Goal: Ask a question: Seek information or help from site administrators or community

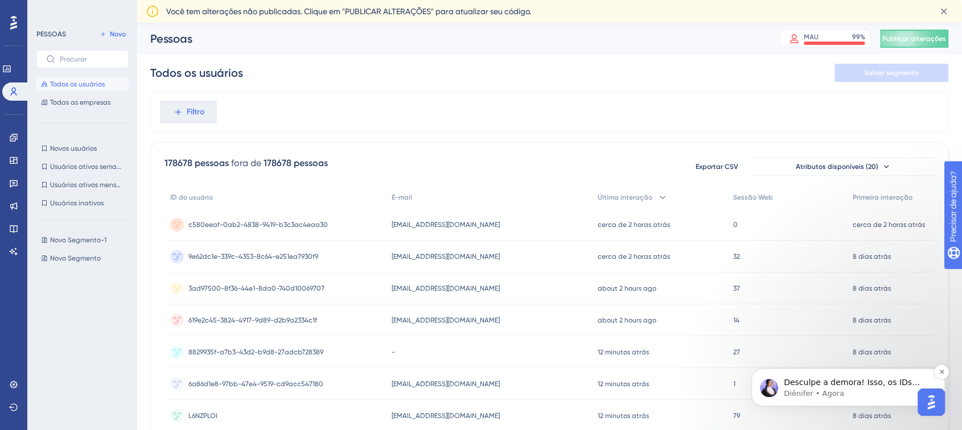
drag, startPoint x: 1482, startPoint y: 619, endPoint x: 868, endPoint y: 387, distance: 655.7
click at [868, 387] on font "Desculpe a demora! Isso, os IDs precisam ser os mesmos. 🙏" at bounding box center [852, 388] width 136 height 20
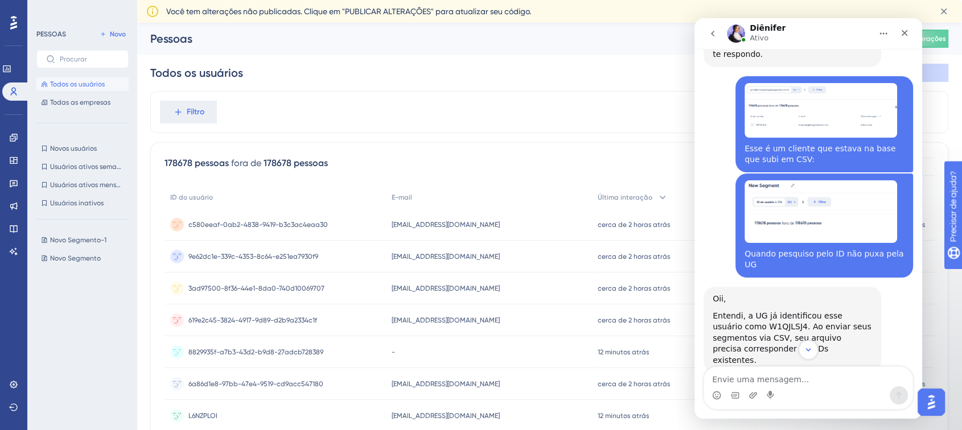
scroll to position [1602, 0]
drag, startPoint x: 722, startPoint y: 331, endPoint x: 801, endPoint y: 331, distance: 79.1
drag, startPoint x: 758, startPoint y: 258, endPoint x: 832, endPoint y: 255, distance: 74.7
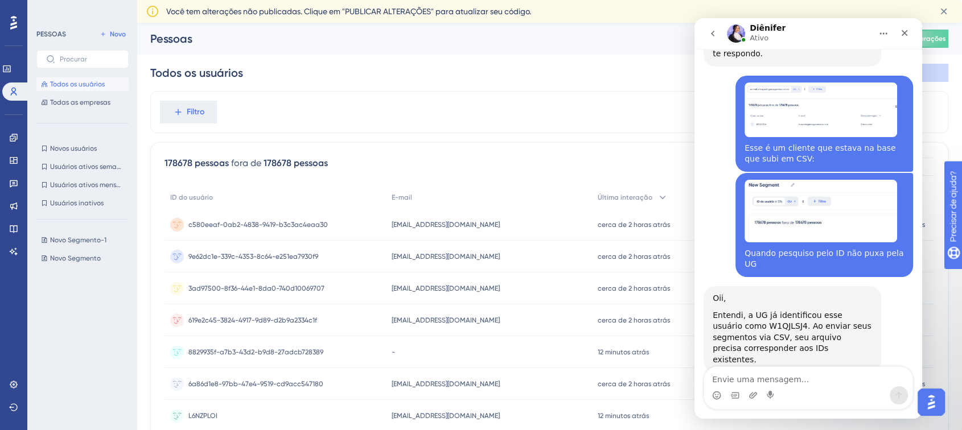
click at [832, 388] on div "Certo, então o userID precisa ser o mesmo" at bounding box center [824, 399] width 159 height 22
click at [712, 31] on icon "go back" at bounding box center [712, 33] width 9 height 9
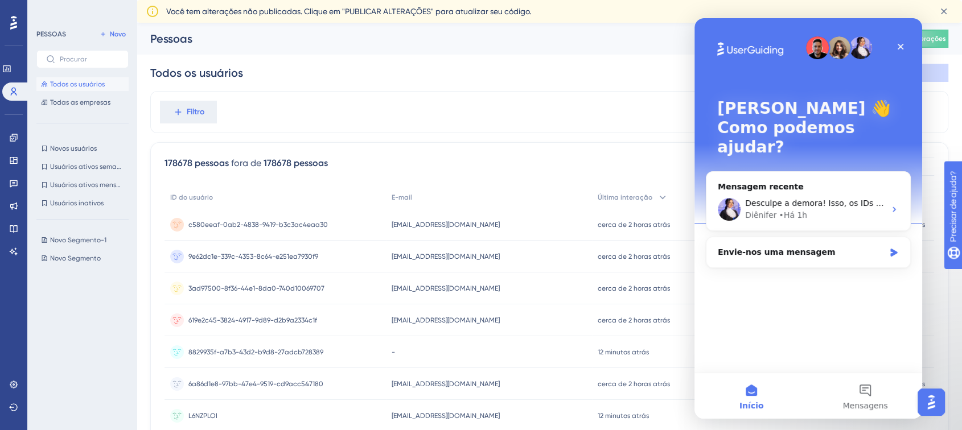
scroll to position [0, 0]
drag, startPoint x: 186, startPoint y: 227, endPoint x: 323, endPoint y: 223, distance: 137.3
click at [323, 223] on div "c580eeaf-0ab2-4838-9419-b3c3ac4eaa30 c580eeaf-0ab2-4838-9419-b3c3ac4eaa30" at bounding box center [275, 225] width 221 height 32
drag, startPoint x: 392, startPoint y: 259, endPoint x: 504, endPoint y: 254, distance: 112.3
click at [504, 254] on div "[EMAIL_ADDRESS][DOMAIN_NAME] [EMAIL_ADDRESS][DOMAIN_NAME]" at bounding box center [489, 257] width 206 height 32
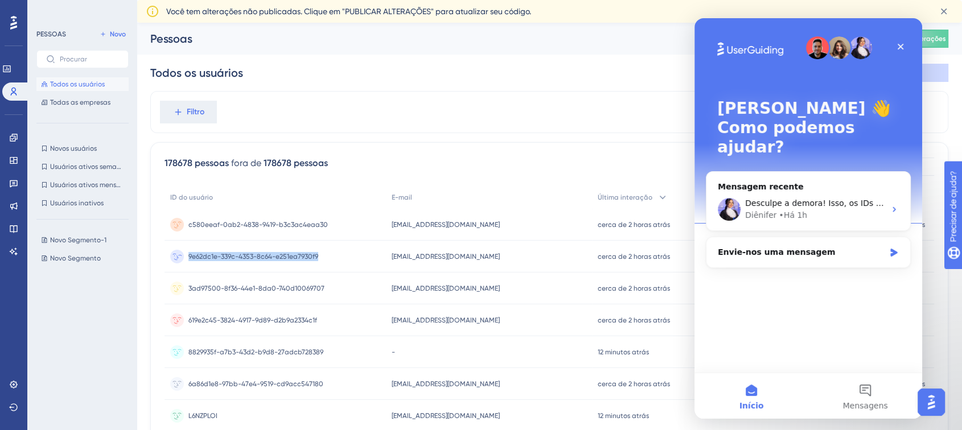
drag, startPoint x: 185, startPoint y: 258, endPoint x: 333, endPoint y: 256, distance: 148.1
click at [333, 256] on div "9e62dc1e-339c-4353-8c64-e251ea7930f9 9e62dc1e-339c-4353-8c64-e251ea7930f9" at bounding box center [275, 257] width 221 height 32
click at [64, 240] on font "Novo Segmento-1" at bounding box center [78, 240] width 56 height 8
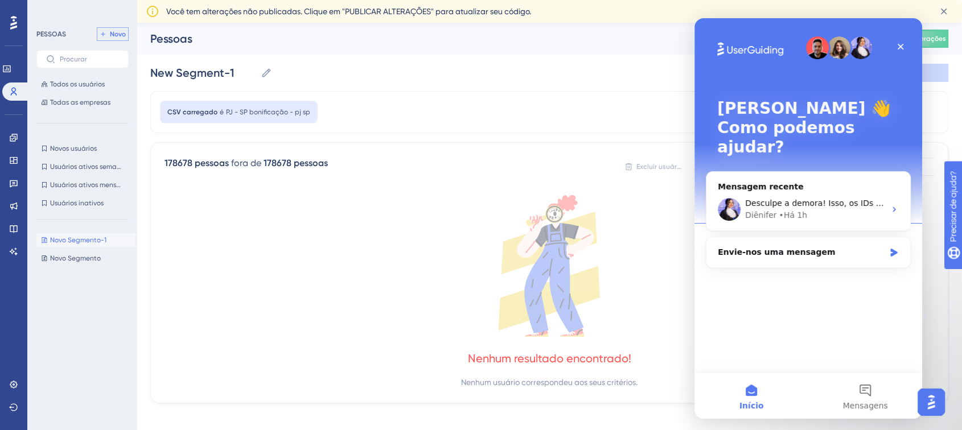
click at [115, 31] on font "Novo" at bounding box center [118, 34] width 16 height 8
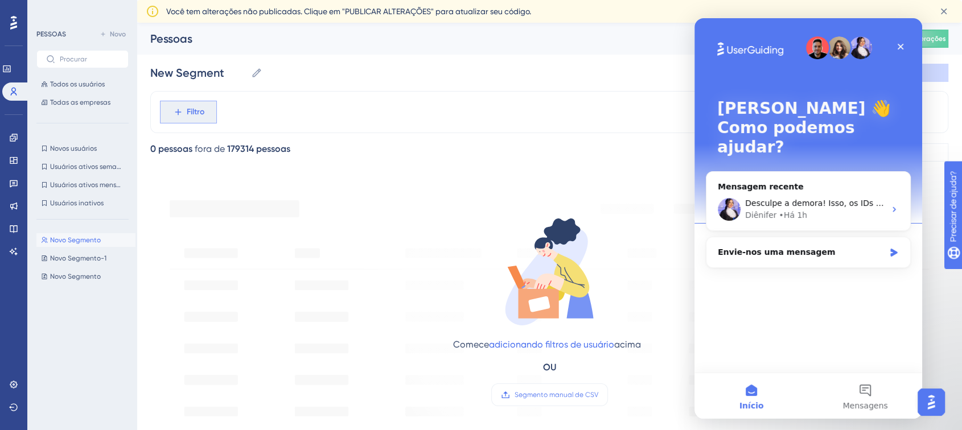
click at [188, 105] on span "Filtro" at bounding box center [196, 112] width 18 height 14
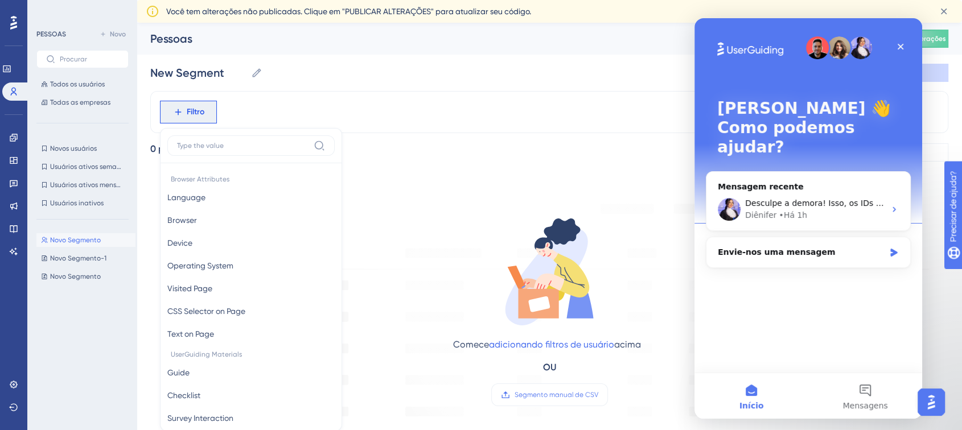
scroll to position [64, 0]
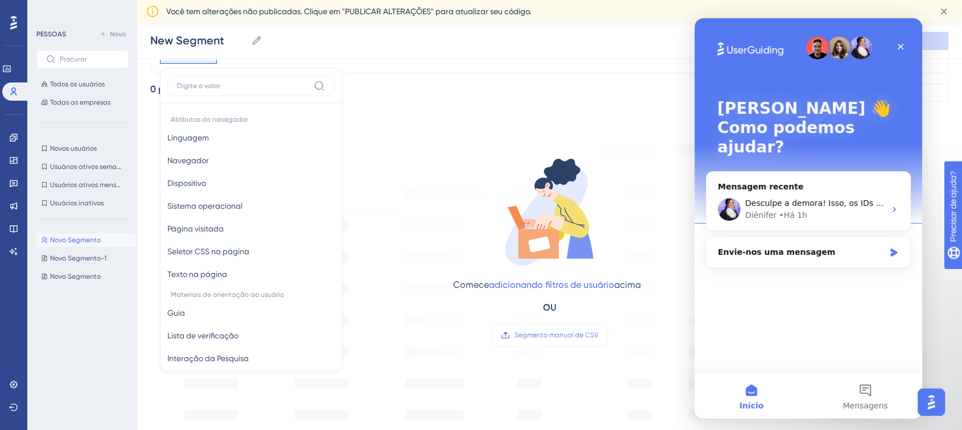
click at [524, 163] on icon at bounding box center [550, 212] width 114 height 114
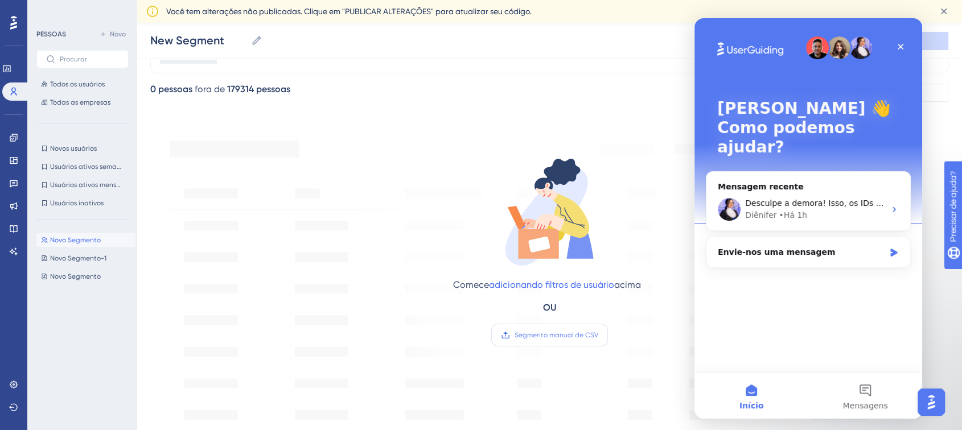
click at [527, 340] on label "Segmento manual de CSV" at bounding box center [549, 335] width 117 height 23
click at [598, 335] on input "Segmento manual de CSV" at bounding box center [598, 335] width 0 height 0
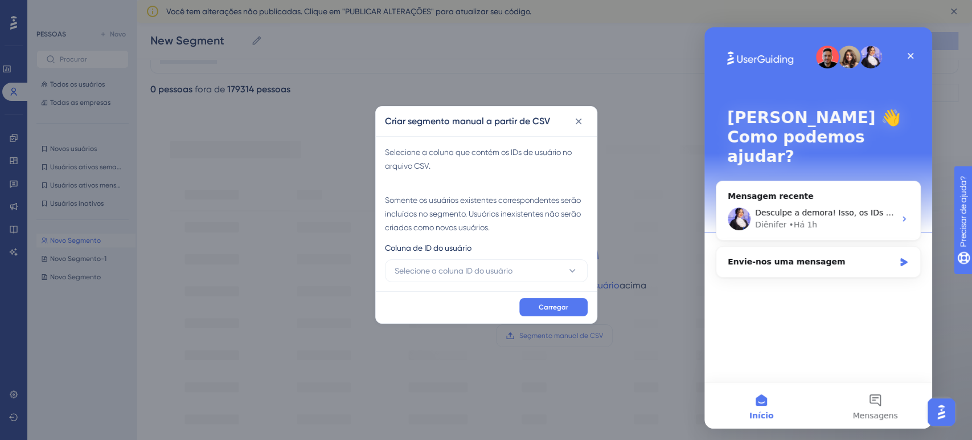
drag, startPoint x: 427, startPoint y: 247, endPoint x: 471, endPoint y: 245, distance: 44.4
click at [471, 245] on font "Coluna de ID do usuário" at bounding box center [428, 247] width 87 height 9
click at [471, 273] on font "Selecione a coluna ID do usuário" at bounding box center [454, 270] width 118 height 9
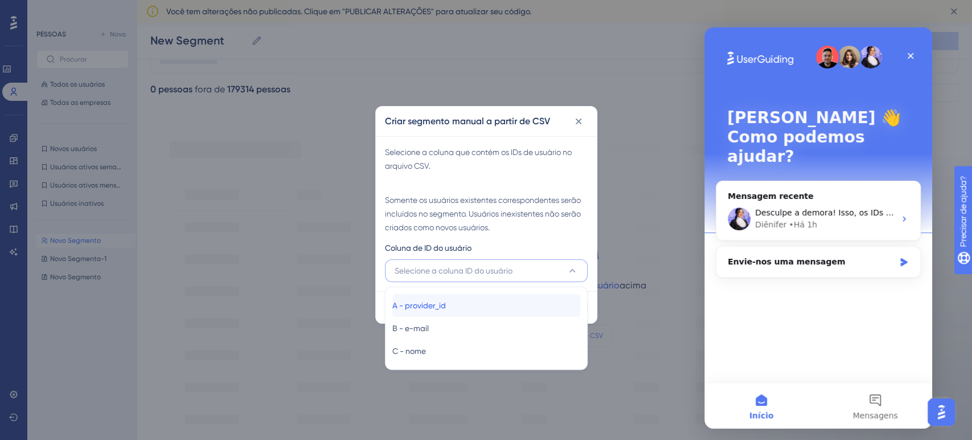
click at [445, 302] on font "A - provider_id" at bounding box center [419, 305] width 54 height 9
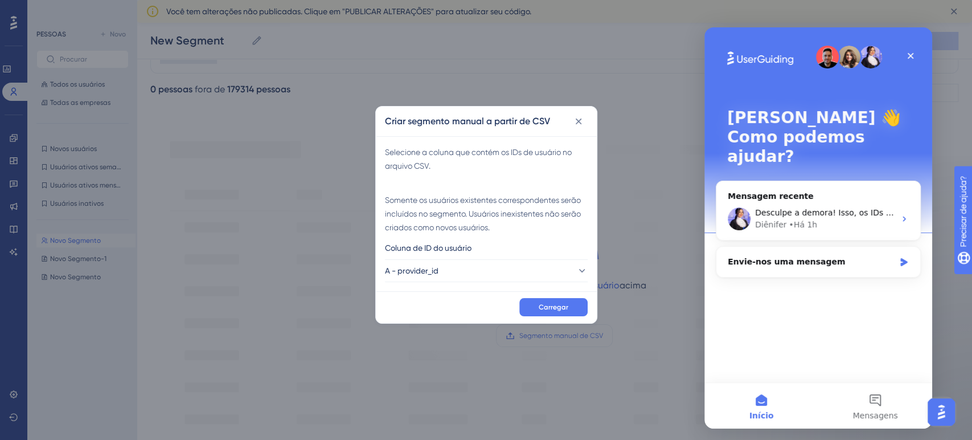
click at [473, 210] on font "Somente os usuários existentes correspondentes serão incluídos no segmento. Usu…" at bounding box center [483, 213] width 196 height 36
drag, startPoint x: 391, startPoint y: 250, endPoint x: 466, endPoint y: 252, distance: 75.7
click at [466, 252] on font "Coluna de ID do usuário" at bounding box center [428, 247] width 87 height 9
drag, startPoint x: 401, startPoint y: 249, endPoint x: 450, endPoint y: 272, distance: 54.0
click at [450, 272] on div "Coluna de ID do usuário A - provider_id" at bounding box center [486, 261] width 203 height 41
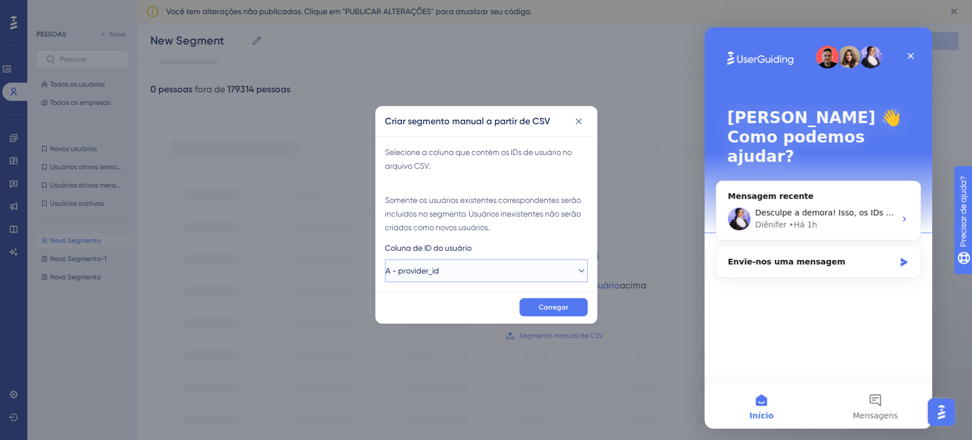
click at [450, 272] on button "A - provider_id" at bounding box center [486, 270] width 203 height 23
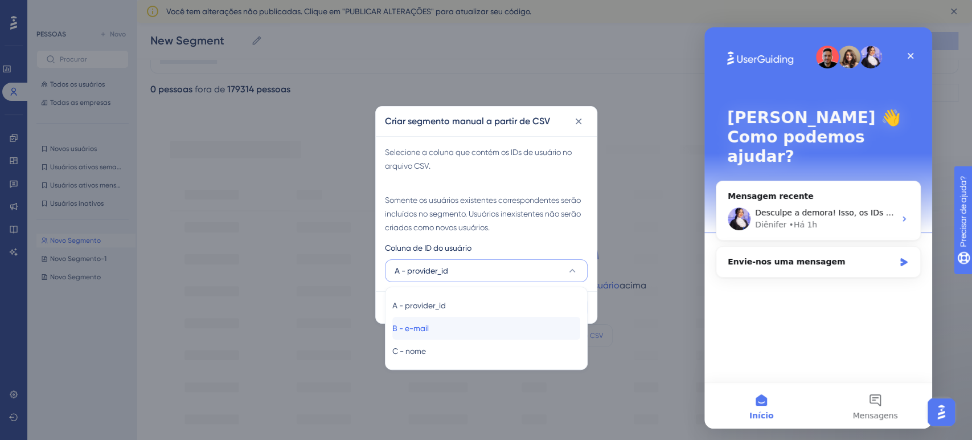
click at [450, 331] on div "B - e-mail B - e-mail" at bounding box center [486, 328] width 188 height 23
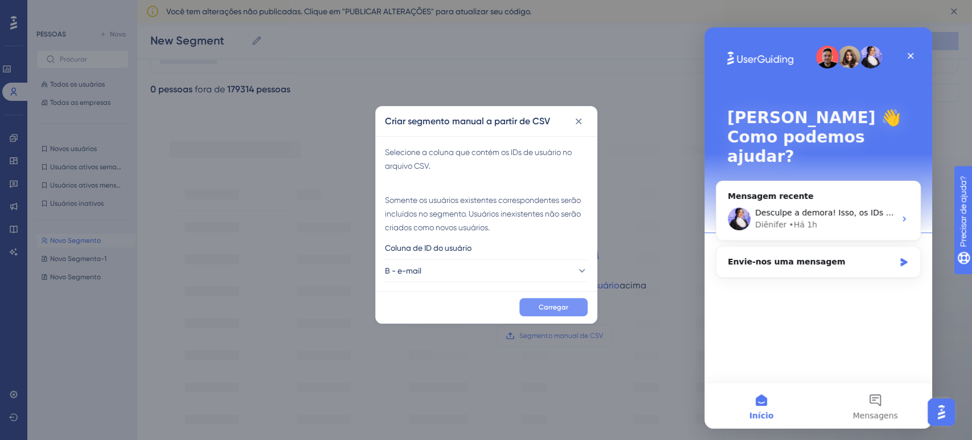
click at [545, 311] on button "Carregar" at bounding box center [553, 307] width 68 height 18
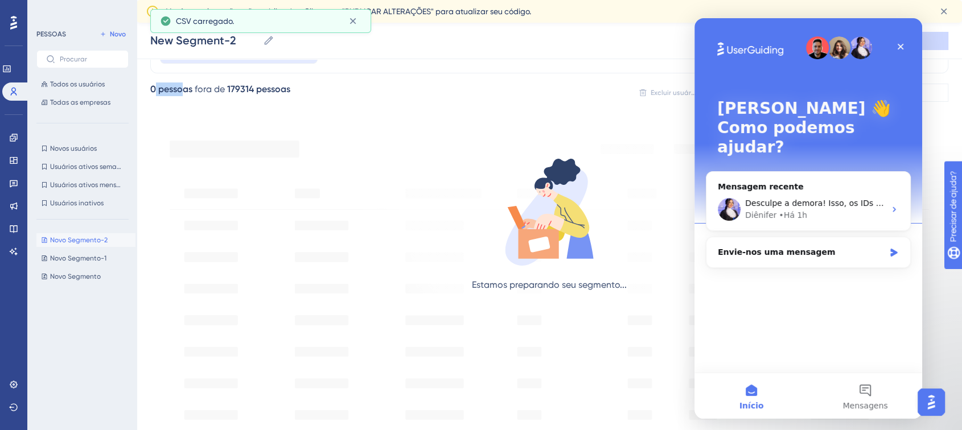
drag, startPoint x: 156, startPoint y: 85, endPoint x: 183, endPoint y: 85, distance: 26.8
click at [183, 85] on div "0 pessoas" at bounding box center [171, 90] width 42 height 14
click at [183, 85] on font "pessoas" at bounding box center [175, 89] width 34 height 11
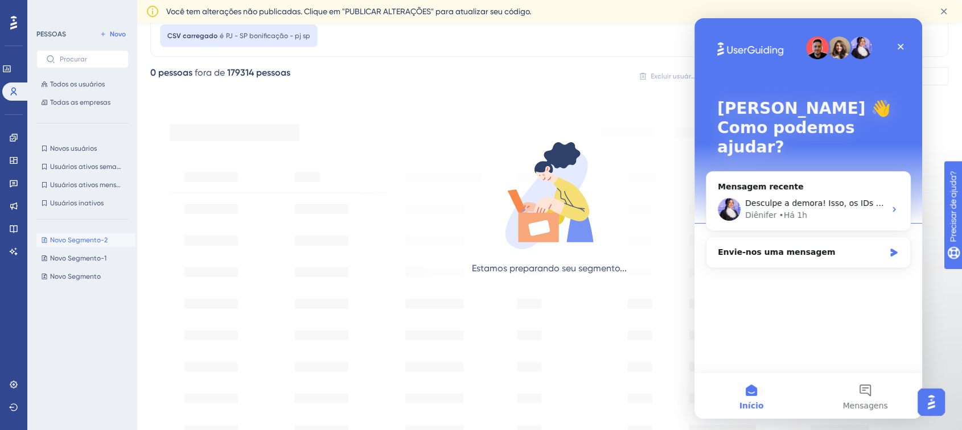
scroll to position [0, 0]
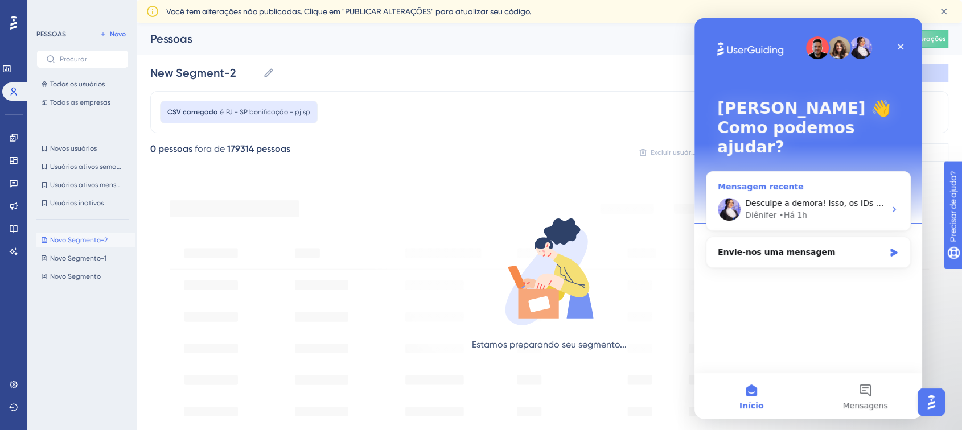
click at [810, 198] on div "Desculpe a demora! Isso, os IDs precisam ser os mesmos. 🙏" at bounding box center [815, 204] width 140 height 12
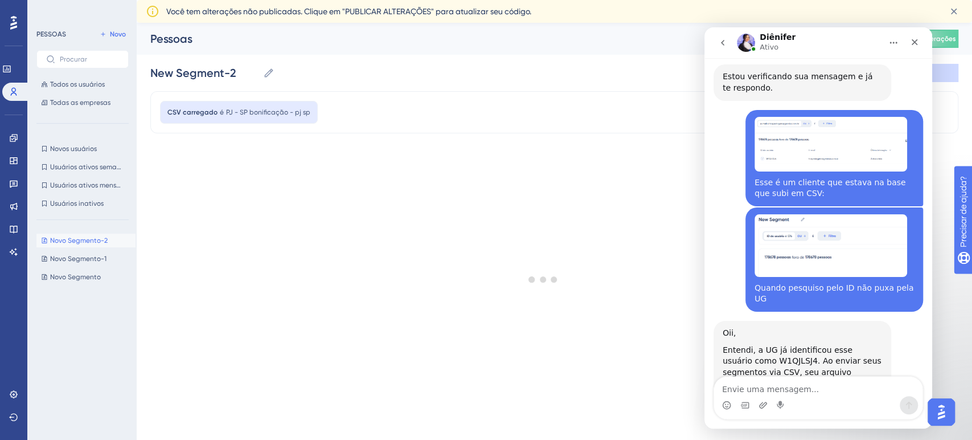
scroll to position [1583, 0]
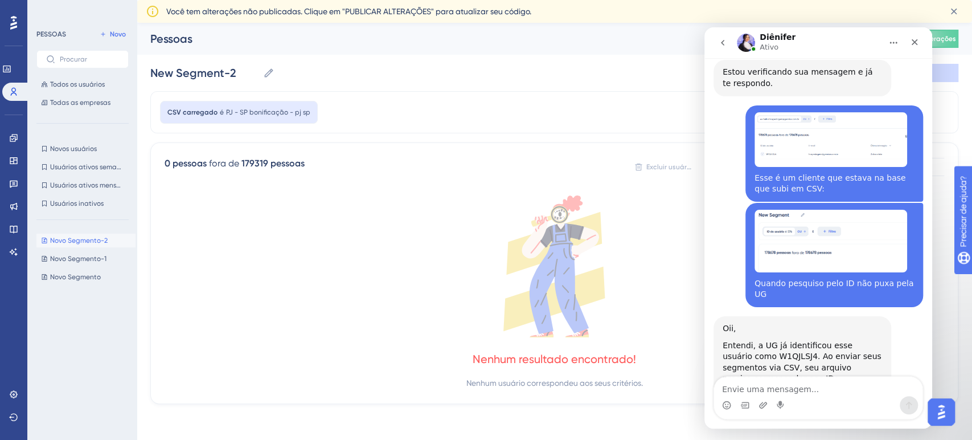
drag, startPoint x: 728, startPoint y: 343, endPoint x: 813, endPoint y: 342, distance: 84.8
drag, startPoint x: 457, startPoint y: 358, endPoint x: 657, endPoint y: 352, distance: 200.5
click at [657, 352] on div "Nenhum resultado encontrado! Nenhum usuário correspondeu aos seus critérios." at bounding box center [554, 292] width 779 height 194
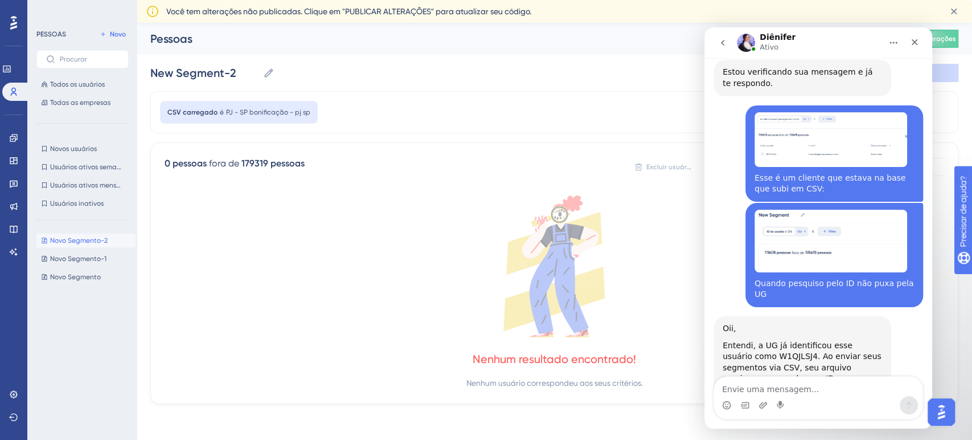
drag, startPoint x: 643, startPoint y: 356, endPoint x: 446, endPoint y: 359, distance: 196.5
click at [446, 359] on div "Nenhum resultado encontrado! Nenhum usuário correspondeu aos seus critérios." at bounding box center [554, 292] width 779 height 194
click at [110, 36] on font "Novo" at bounding box center [118, 34] width 16 height 8
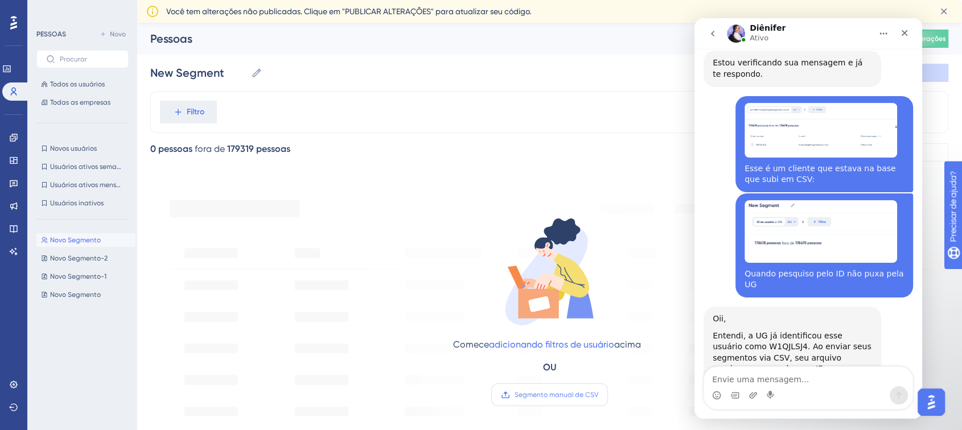
click at [556, 392] on font "Segmento manual de CSV" at bounding box center [557, 395] width 84 height 8
click at [598, 395] on input "Segmento manual de CSV" at bounding box center [598, 395] width 0 height 0
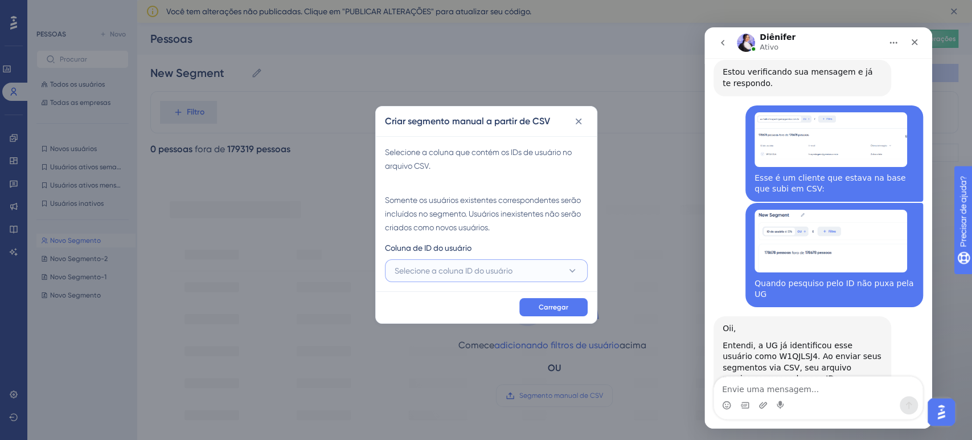
click at [436, 269] on font "Selecione a coluna ID do usuário" at bounding box center [454, 270] width 118 height 9
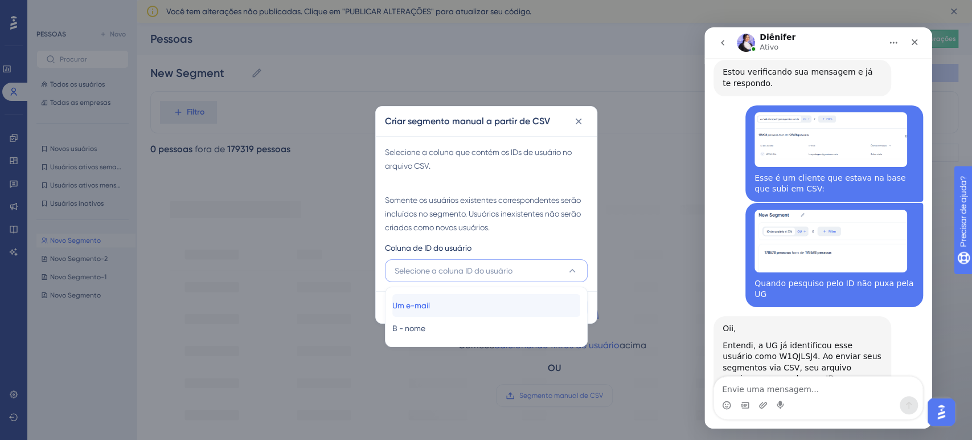
click at [491, 309] on div "Um e-mail Um e-mail" at bounding box center [486, 305] width 188 height 23
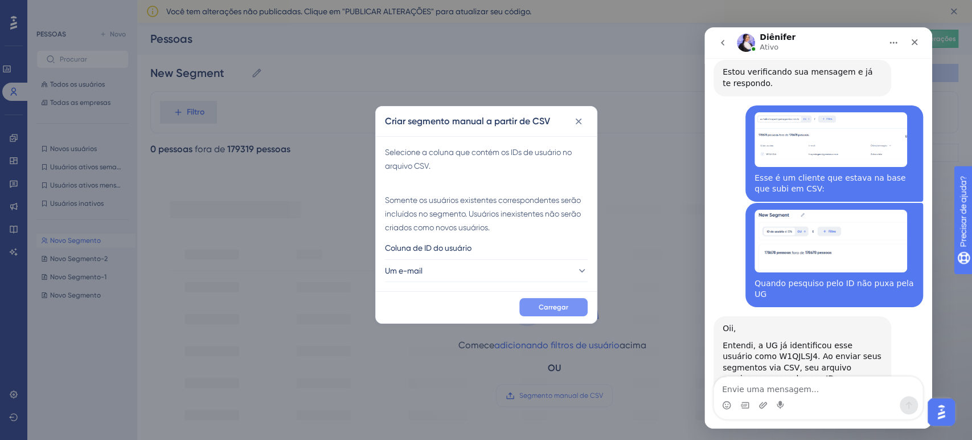
click at [560, 298] on button "Carregar" at bounding box center [553, 307] width 68 height 18
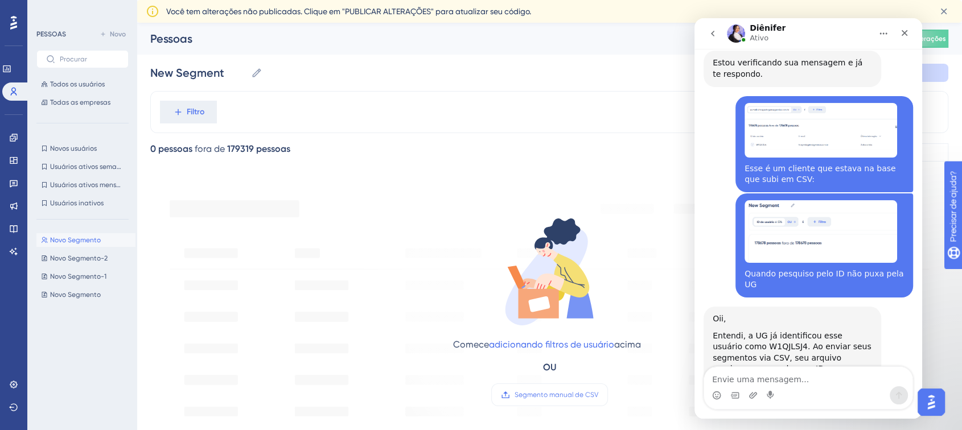
type input "New Segment-3"
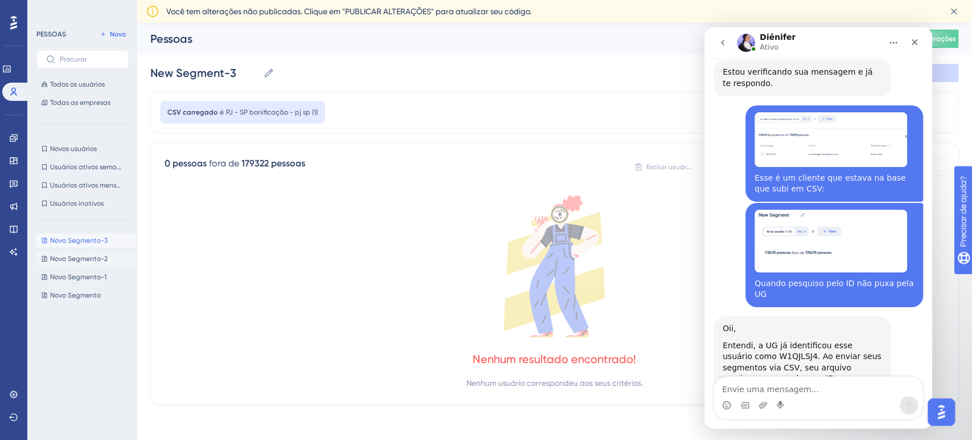
drag, startPoint x: 105, startPoint y: 240, endPoint x: 74, endPoint y: 251, distance: 32.6
click at [74, 251] on div "Novo Segmento-3 Novo Segmento-3 Novo Segmento-2 Novo Segmento-2 Novo Segmento-1…" at bounding box center [85, 324] width 99 height 190
click at [569, 95] on div "CSV carregado é PJ - SP bonificação - pj sp (1)" at bounding box center [554, 112] width 808 height 42
click at [759, 393] on textarea "Envie uma mensagem..." at bounding box center [818, 385] width 208 height 19
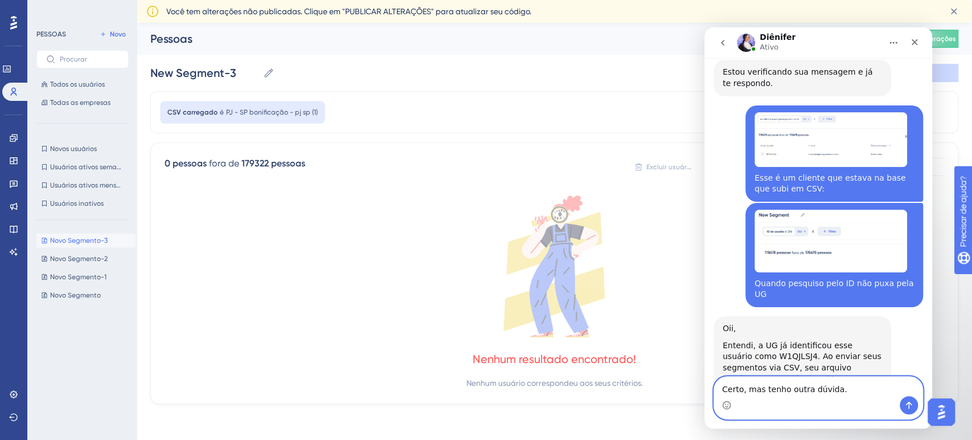
type textarea "Certo, mas tenho outra dúvida."
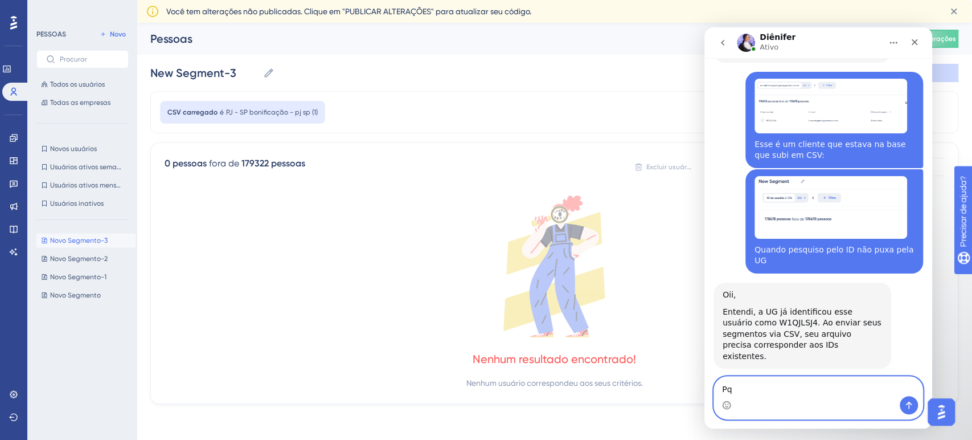
type textarea "P"
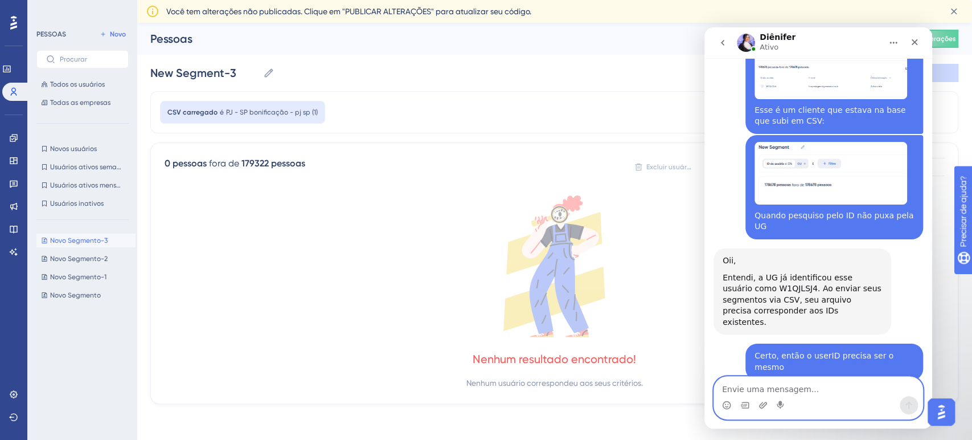
click at [749, 381] on textarea "Envie uma mensagem..." at bounding box center [818, 385] width 208 height 19
type textarea "N"
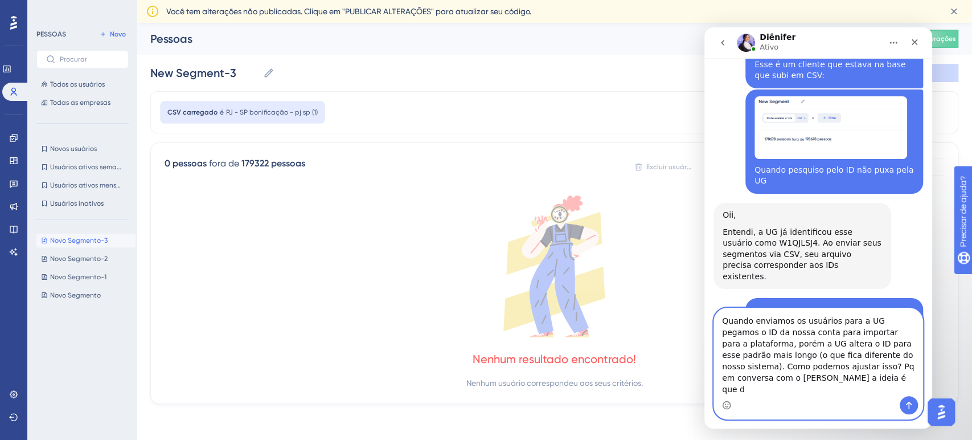
scroll to position [1708, 0]
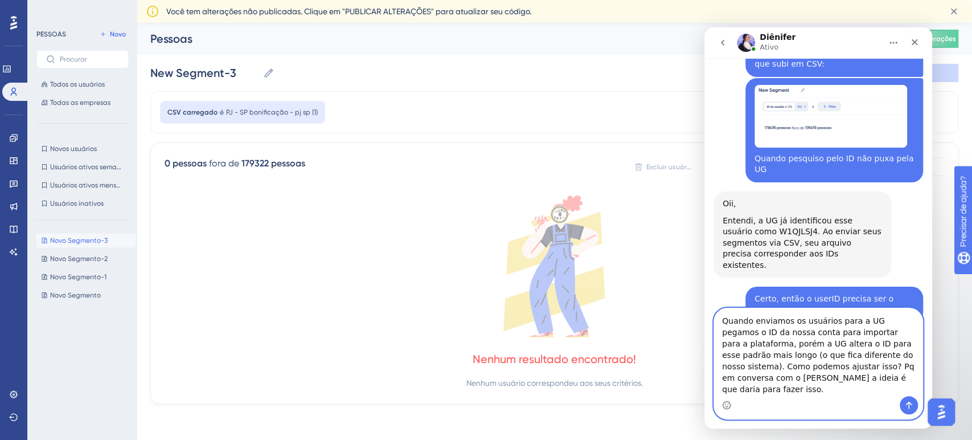
type textarea "Quando enviamos os usuários para a UG pegamos o ID da nossa conta para importar…"
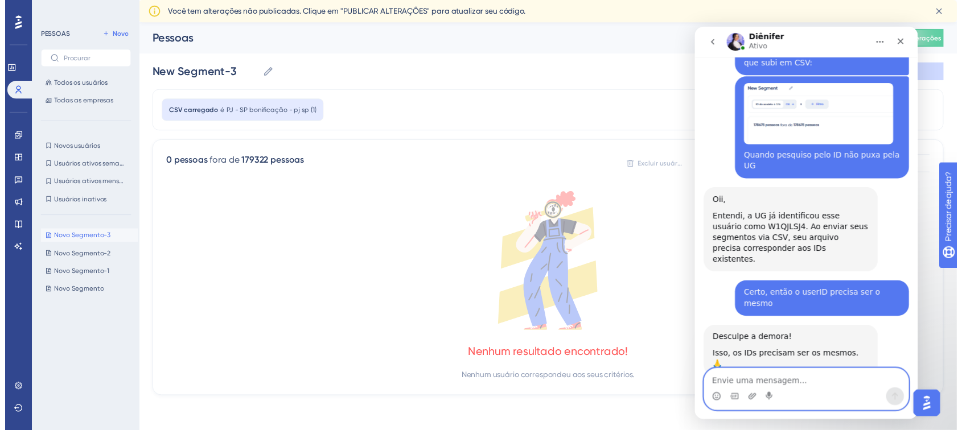
scroll to position [1753, 0]
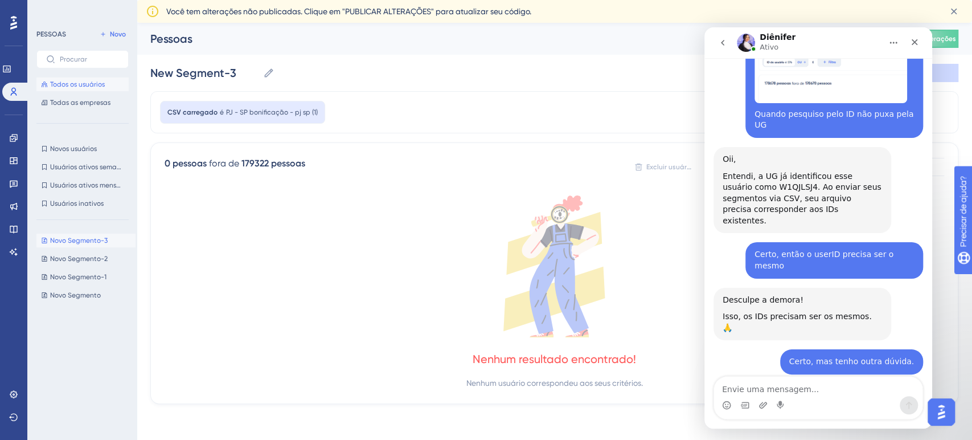
click at [51, 80] on span "Todos os usuários" at bounding box center [77, 84] width 55 height 9
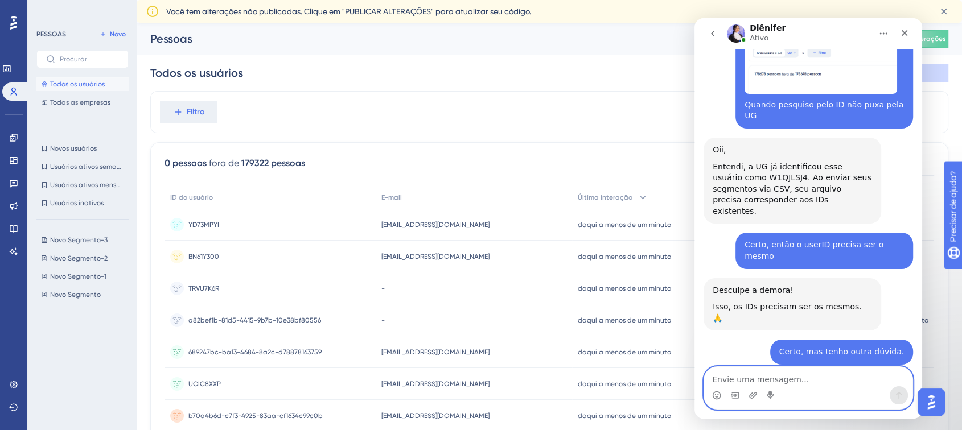
click at [744, 384] on textarea "Envie uma mensagem..." at bounding box center [808, 376] width 208 height 19
type textarea "O"
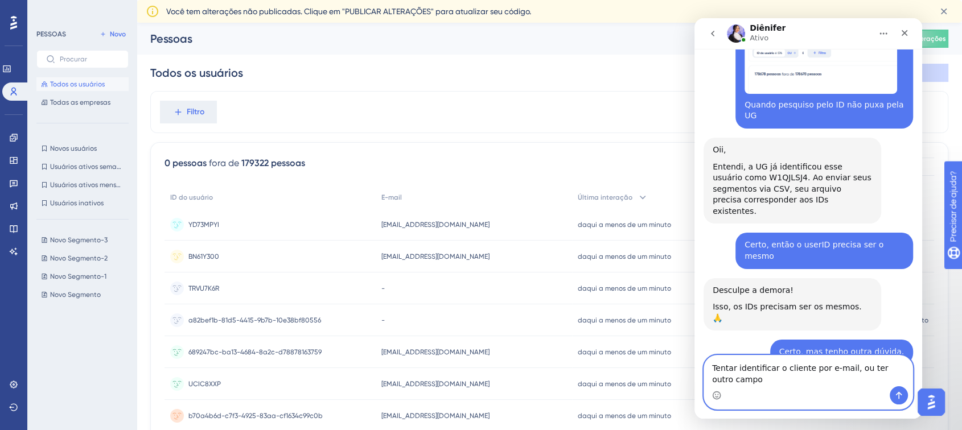
scroll to position [1764, 0]
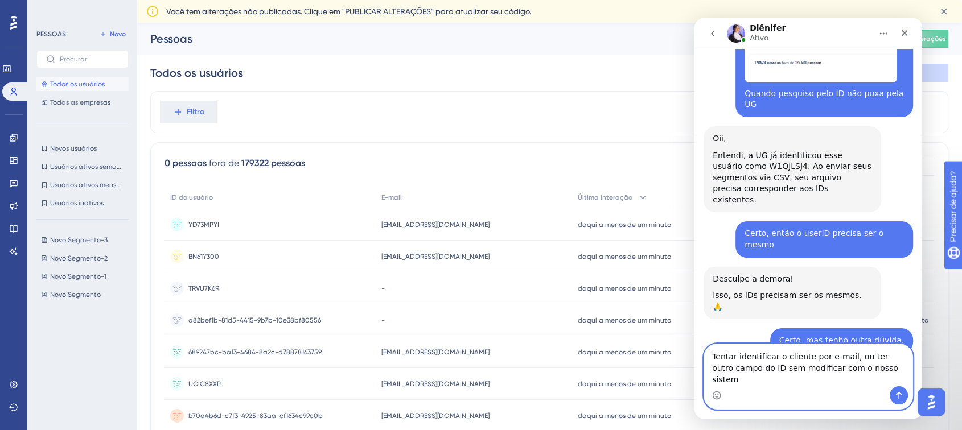
type textarea "Tentar identificar o cliente por e-mail, ou ter outro campo do ID sem modificar…"
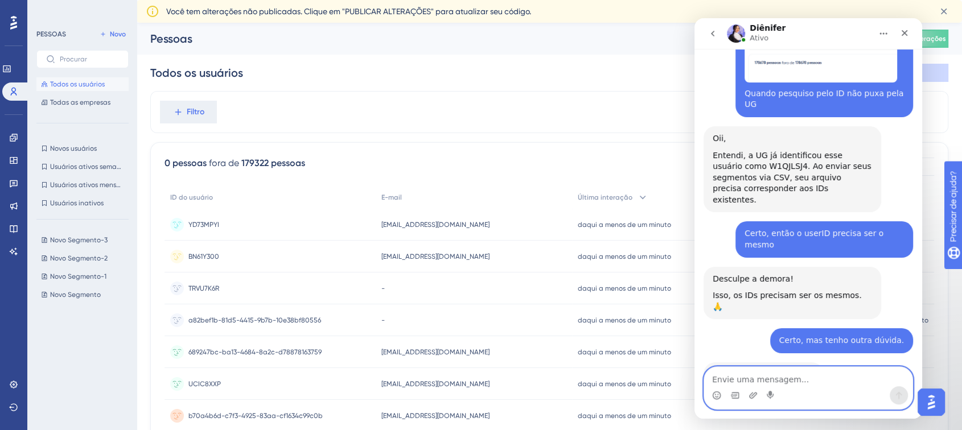
scroll to position [1800, 0]
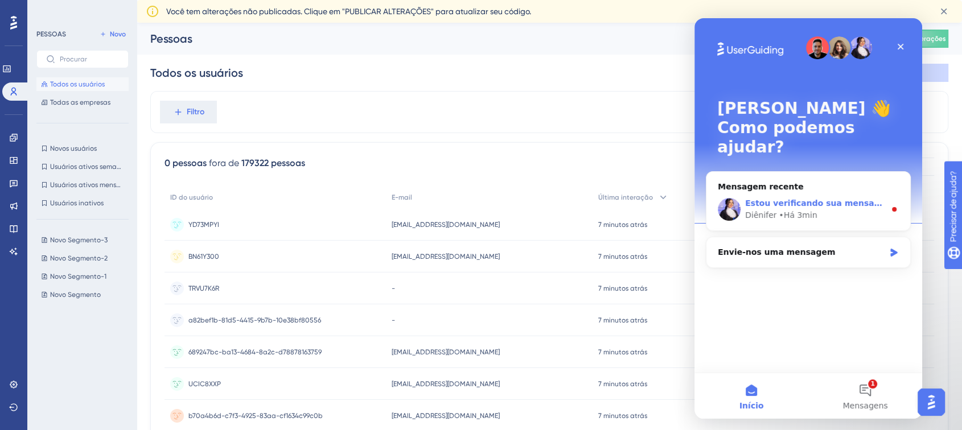
click at [818, 202] on div "Estou verificando sua mensagem e te respondo em breve. Diênifer • Há 3min" at bounding box center [809, 209] width 204 height 42
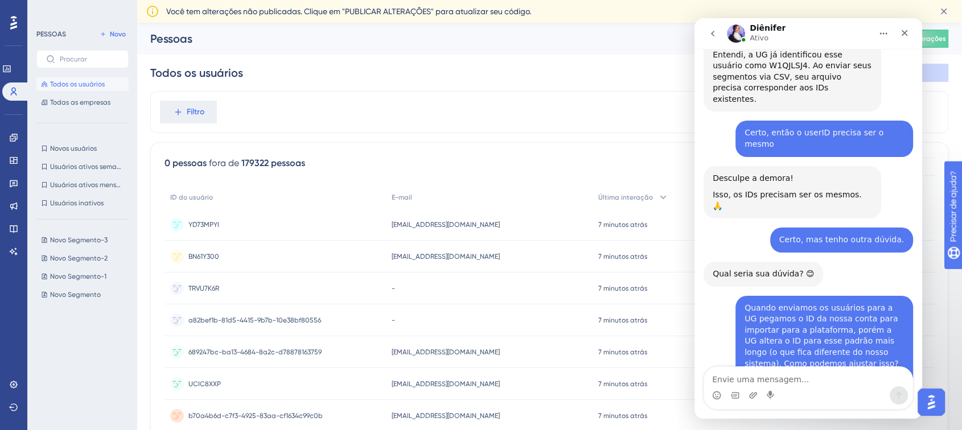
scroll to position [1864, 0]
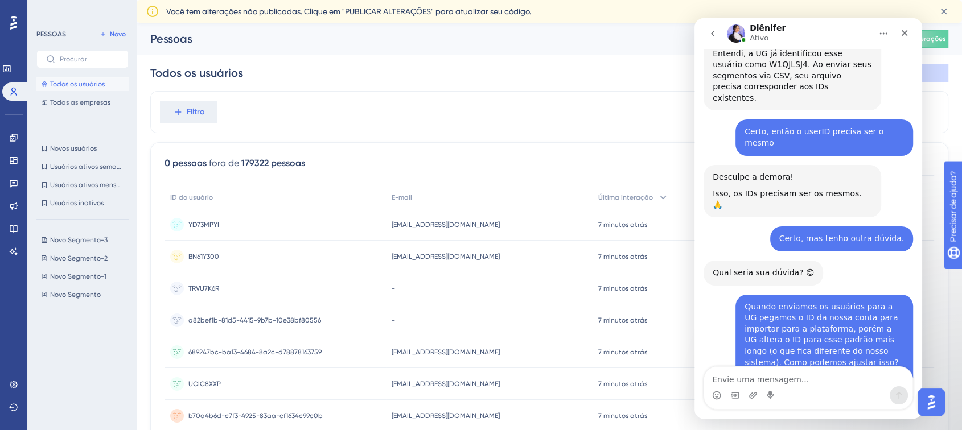
drag, startPoint x: 733, startPoint y: 327, endPoint x: 769, endPoint y: 331, distance: 36.0
